Goal: Find specific page/section: Find specific page/section

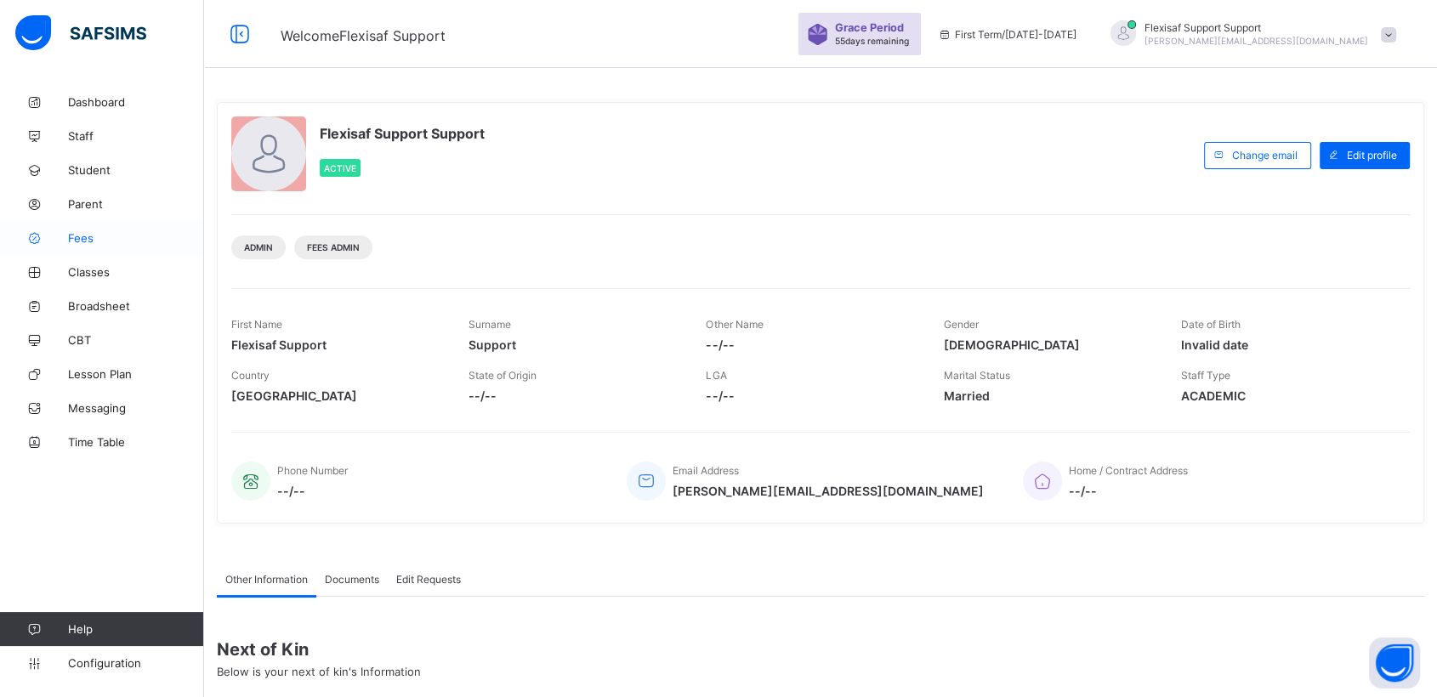
click at [71, 236] on span "Fees" at bounding box center [136, 238] width 136 height 14
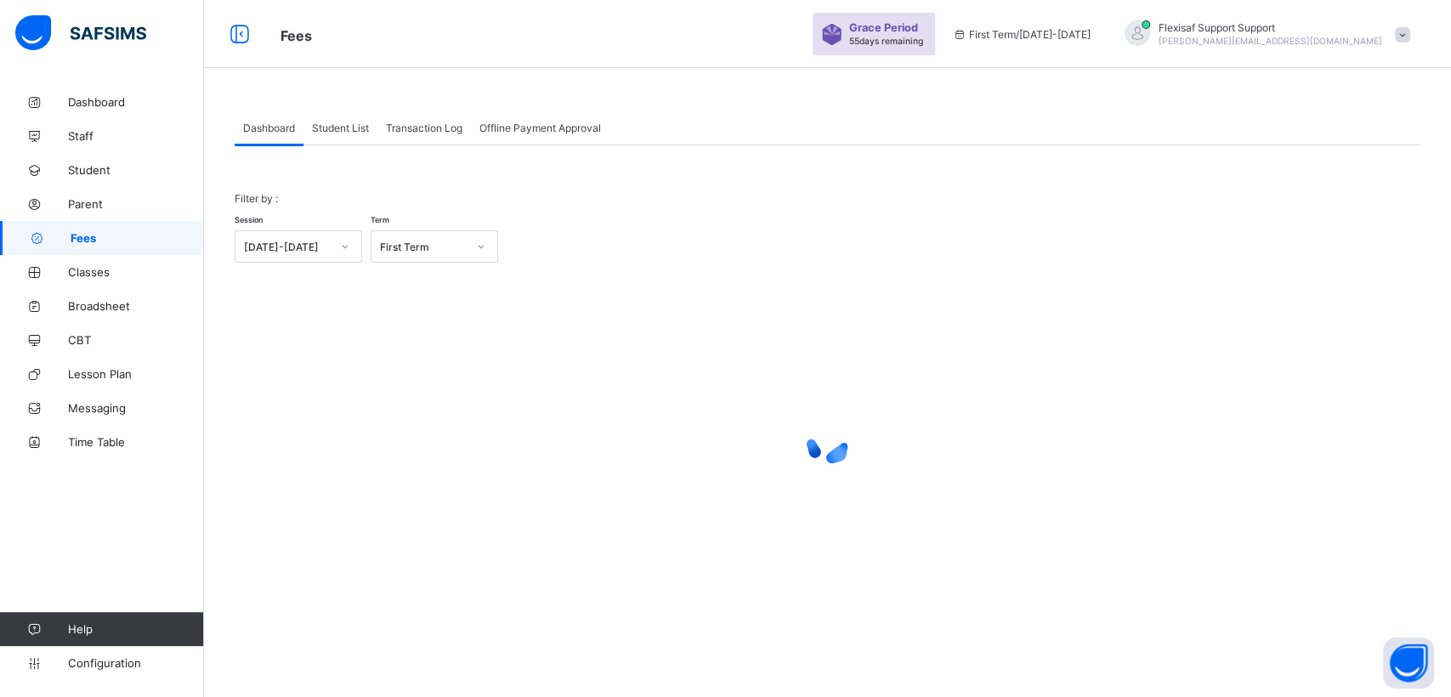
click at [338, 136] on div "Student List" at bounding box center [341, 128] width 74 height 34
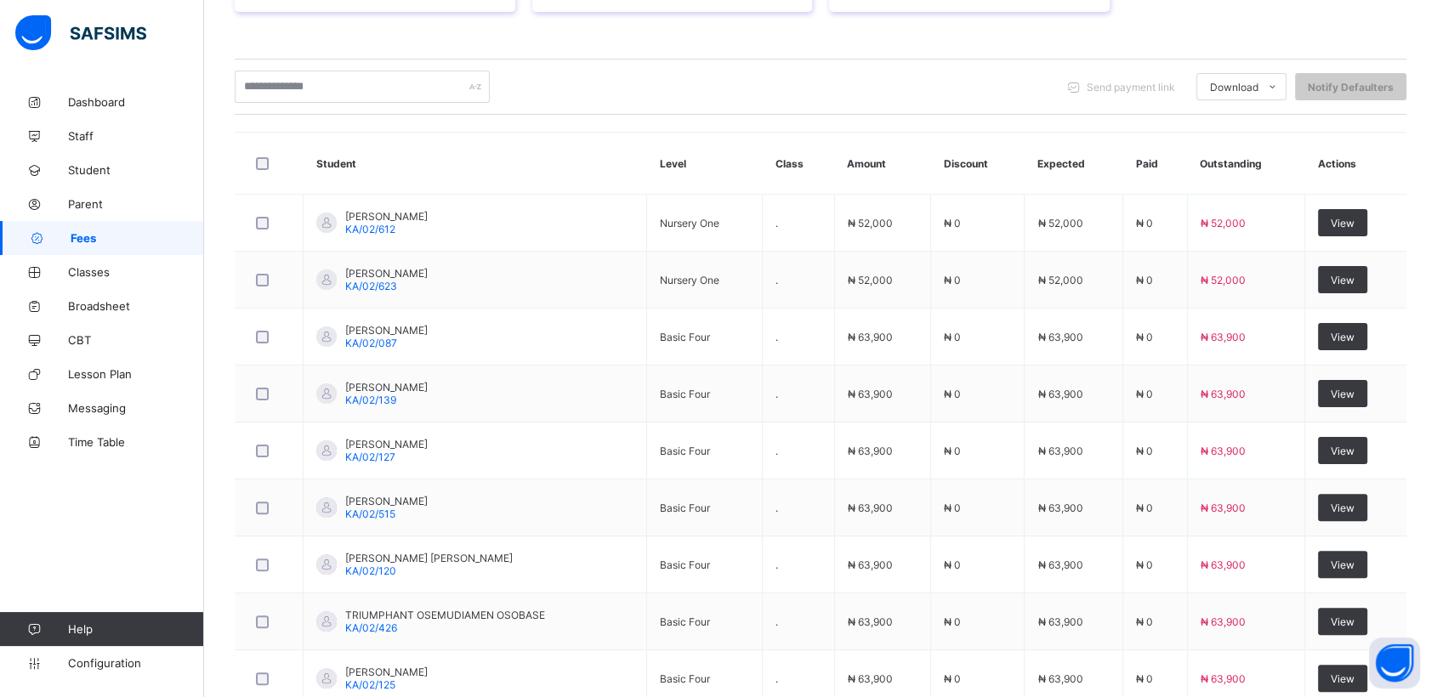
scroll to position [502, 0]
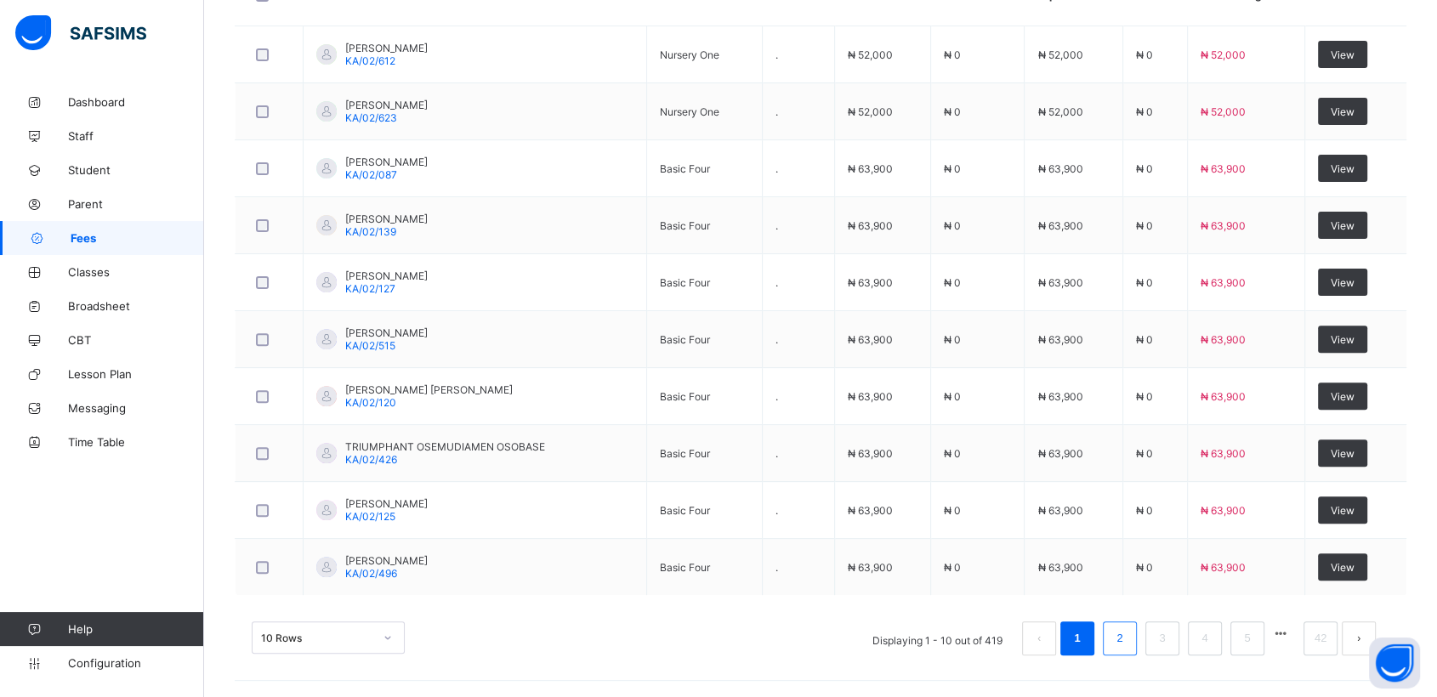
click at [1117, 638] on li "2" at bounding box center [1120, 638] width 34 height 34
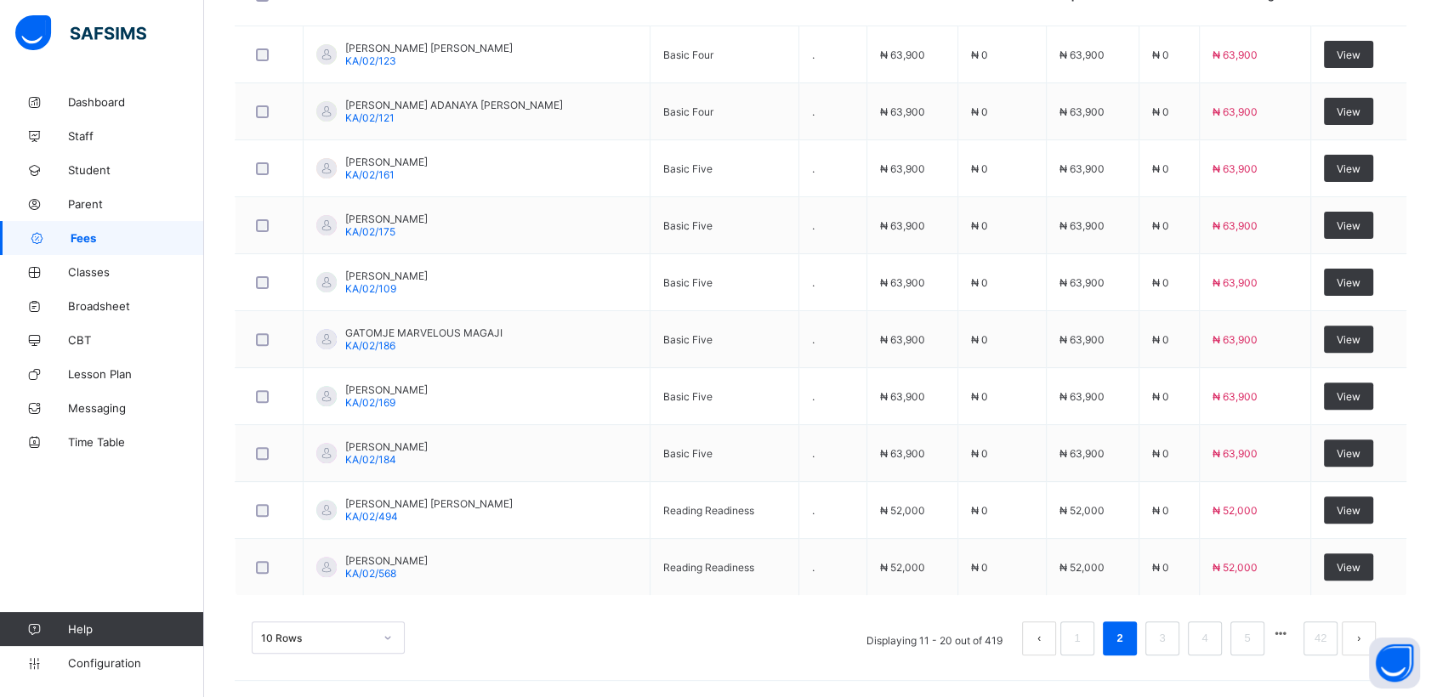
scroll to position [0, 0]
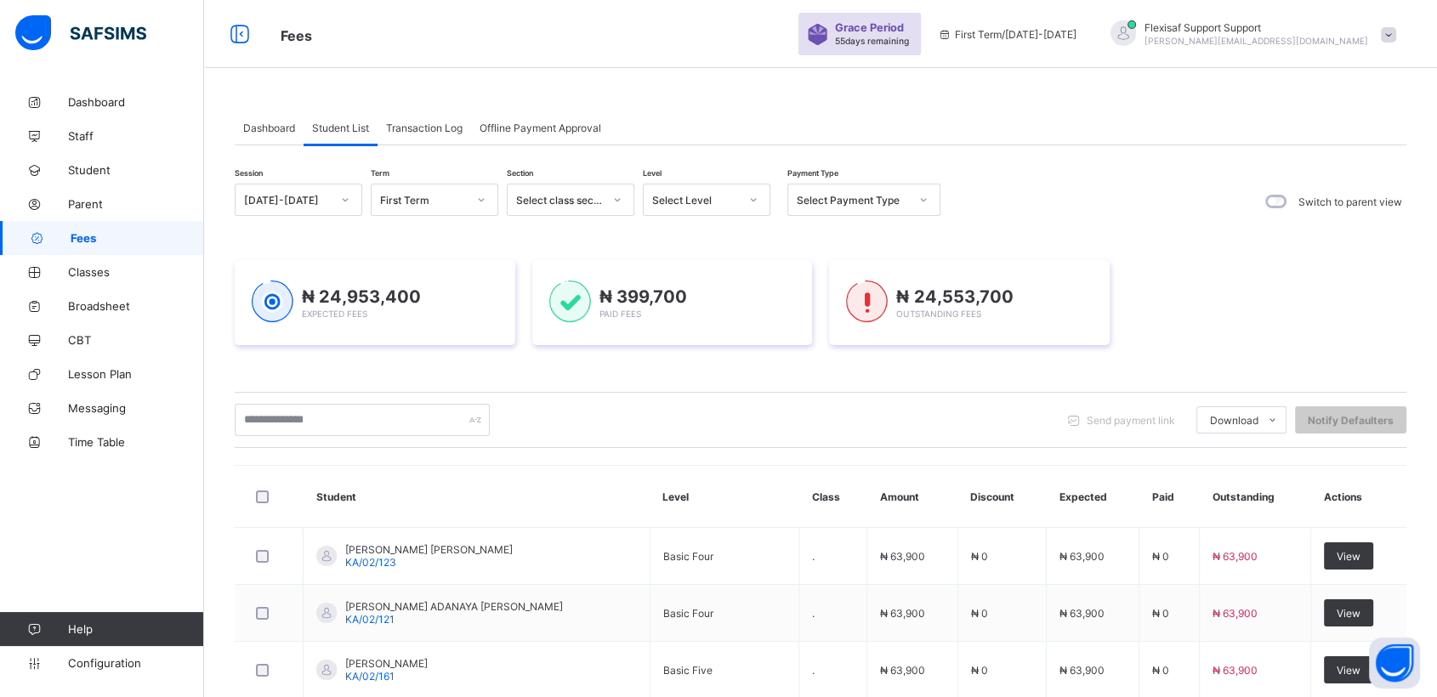
click at [424, 131] on span "Transaction Log" at bounding box center [424, 128] width 77 height 13
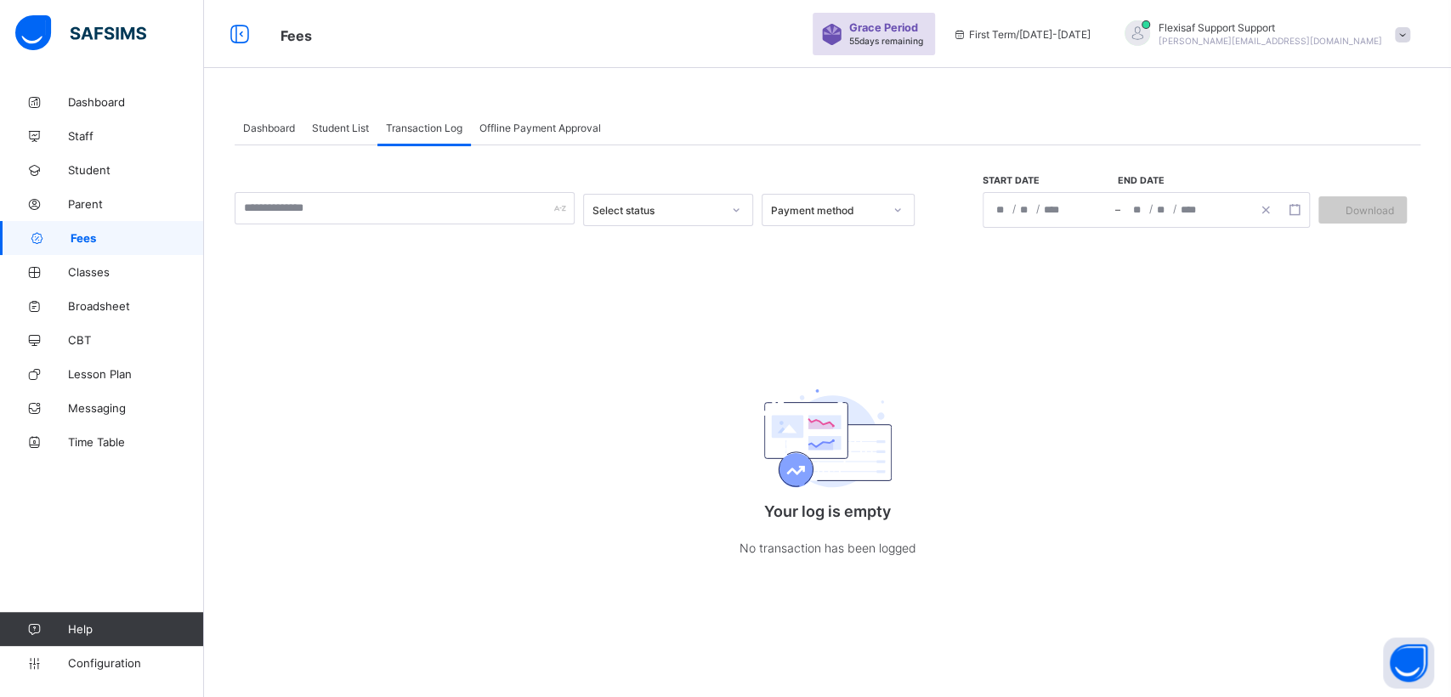
click at [346, 119] on div "Student List" at bounding box center [341, 128] width 74 height 34
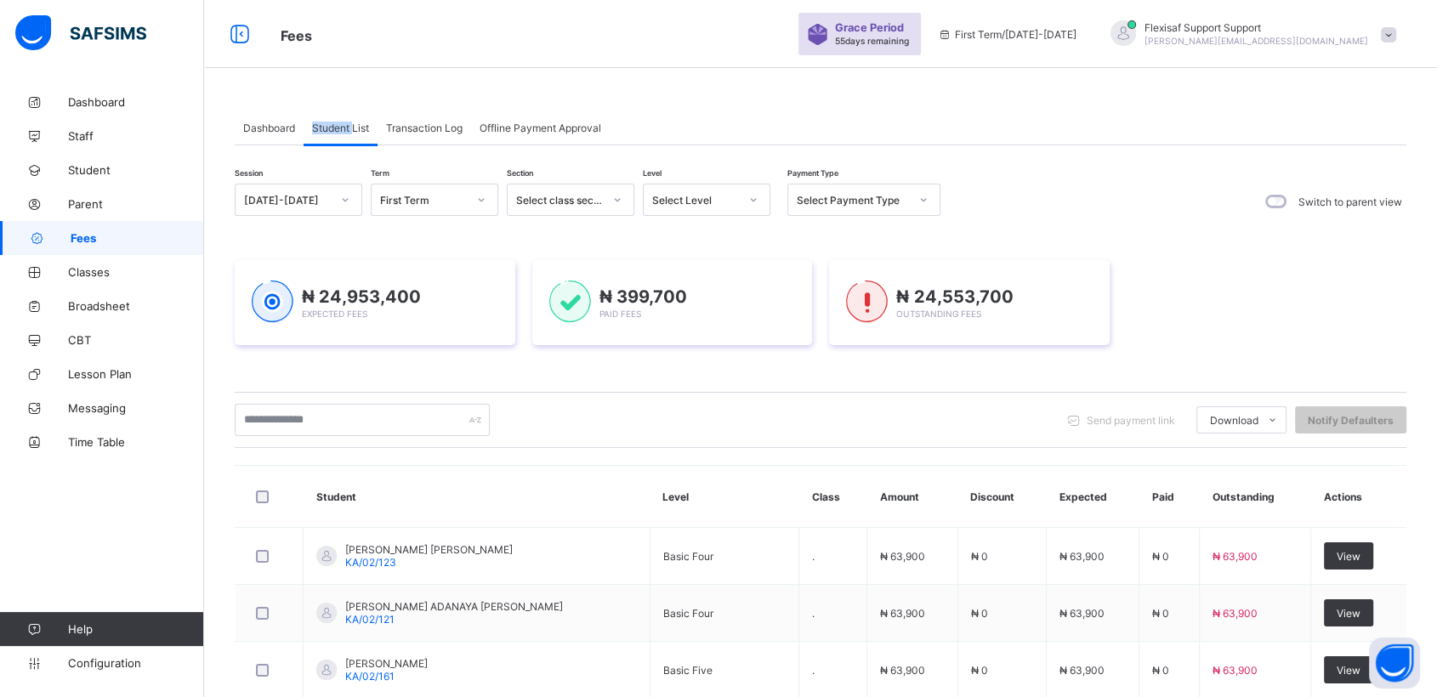
click at [346, 119] on div "Student List" at bounding box center [341, 128] width 74 height 34
click at [357, 127] on span "Student List" at bounding box center [340, 128] width 57 height 13
